Goal: Task Accomplishment & Management: Use online tool/utility

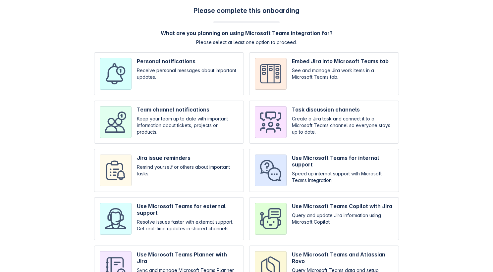
click at [153, 84] on input "checkbox" at bounding box center [169, 73] width 150 height 43
checkbox input "true"
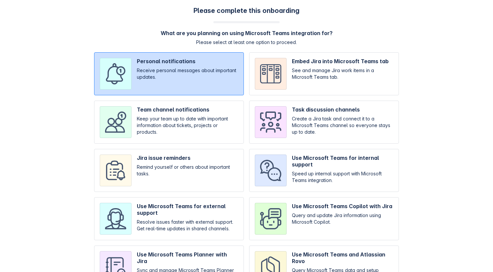
click at [153, 122] on input "checkbox" at bounding box center [169, 122] width 150 height 43
checkbox input "true"
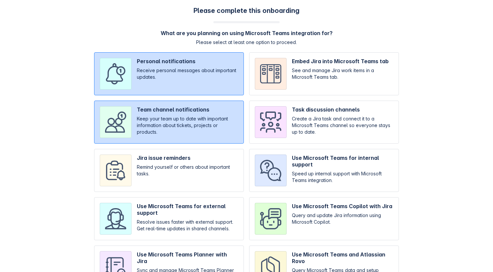
click at [150, 153] on input "checkbox" at bounding box center [169, 170] width 150 height 43
checkbox input "true"
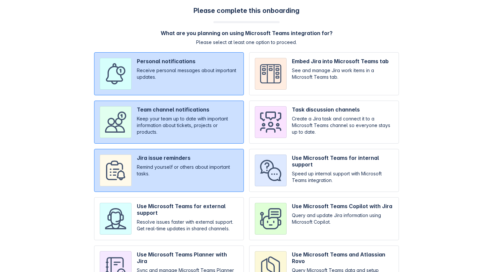
scroll to position [40, 0]
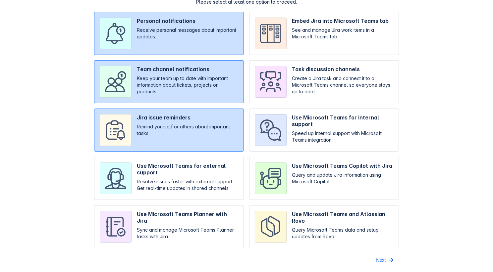
click at [374, 254] on div "Please complete this onboarding What are you planning on using Microsoft Teams …" at bounding box center [247, 115] width 480 height 299
click at [376, 254] on div "Please complete this onboarding What are you planning on using Microsoft Teams …" at bounding box center [247, 115] width 480 height 299
click at [379, 255] on span "Next" at bounding box center [381, 260] width 10 height 11
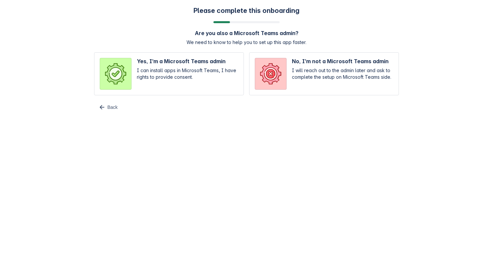
scroll to position [0, 0]
click at [220, 73] on input "radio" at bounding box center [169, 73] width 150 height 43
radio input "true"
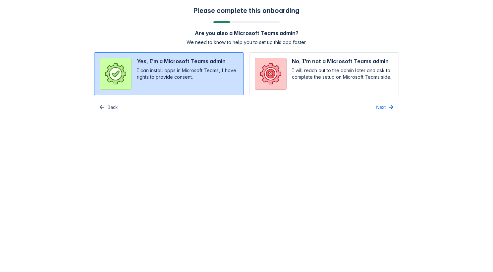
click at [384, 113] on div "Please complete this onboarding Are you also a Microsoft Teams admin? We need t…" at bounding box center [246, 59] width 493 height 119
click at [376, 110] on span "Next" at bounding box center [381, 107] width 10 height 11
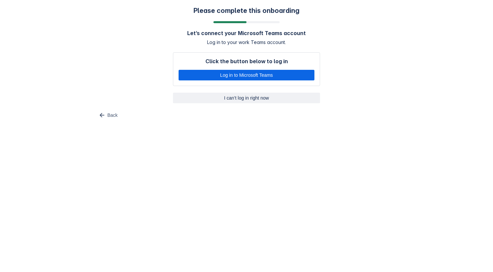
click at [261, 98] on span "I can’t log in right now" at bounding box center [246, 98] width 139 height 11
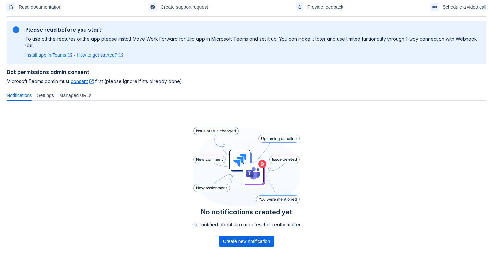
scroll to position [53, 0]
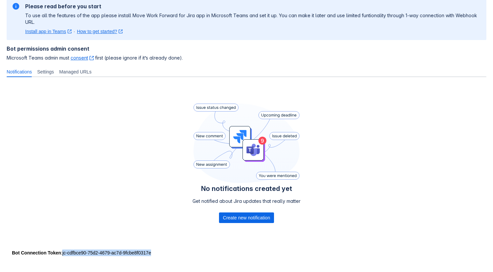
drag, startPoint x: 164, startPoint y: 251, endPoint x: 64, endPoint y: 251, distance: 100.7
click at [64, 251] on div "Bot Connection Token : jc-cdfbce90-75d2-4679-ac7d-9fcbe8f0317e" at bounding box center [246, 253] width 469 height 7
drag, startPoint x: 64, startPoint y: 252, endPoint x: 161, endPoint y: 253, distance: 97.7
click at [161, 253] on div "Bot Connection Token : jc-cdfbce90-75d2-4679-ac7d-9fcbe8f0317e" at bounding box center [246, 253] width 469 height 7
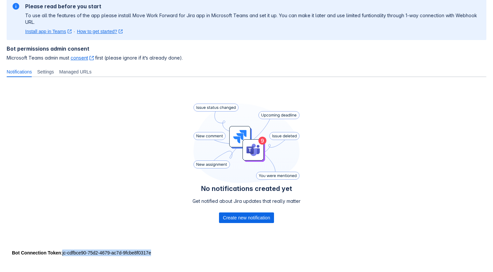
click at [161, 253] on div "Bot Connection Token : jc-cdfbce90-75d2-4679-ac7d-9fcbe8f0317e" at bounding box center [246, 253] width 469 height 7
drag, startPoint x: 166, startPoint y: 253, endPoint x: 64, endPoint y: 251, distance: 102.1
click at [64, 251] on div "Bot Connection Token : jc-cdfbce90-75d2-4679-ac7d-9fcbe8f0317e" at bounding box center [246, 253] width 469 height 7
copy div "jc-cdfbce90-75d2-4679-ac7d-9fcbe8f0317e"
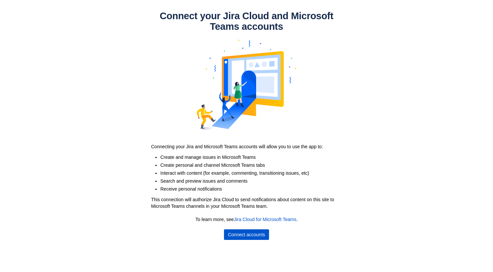
click at [250, 232] on span "Connect accounts" at bounding box center [246, 235] width 37 height 11
